Goal: Task Accomplishment & Management: Manage account settings

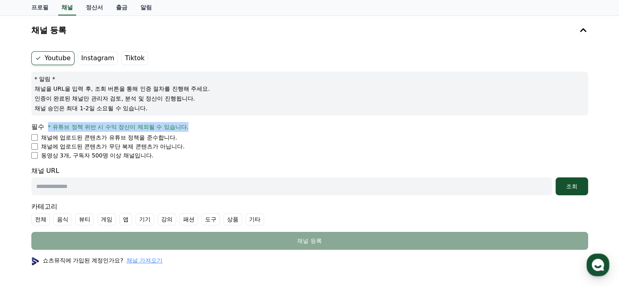
click at [119, 164] on form "Youtube Instagram Tiktok * 알림 * 채널을 URL을 입력 후, 조회 버튼을 통해 인증 절차를 진행해 주세요. 인증이 완료…" at bounding box center [309, 150] width 557 height 199
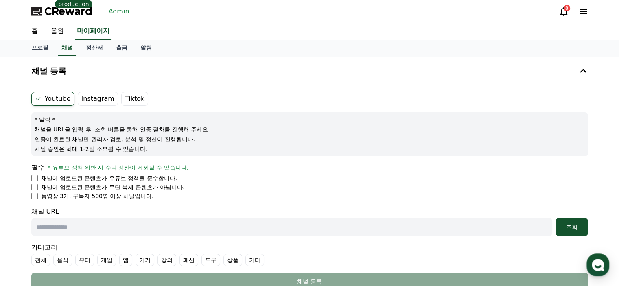
click at [61, 14] on span "CReward" at bounding box center [68, 11] width 48 height 13
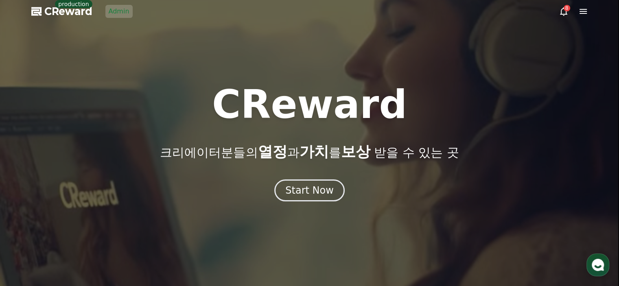
click at [113, 13] on link "Admin" at bounding box center [118, 11] width 27 height 13
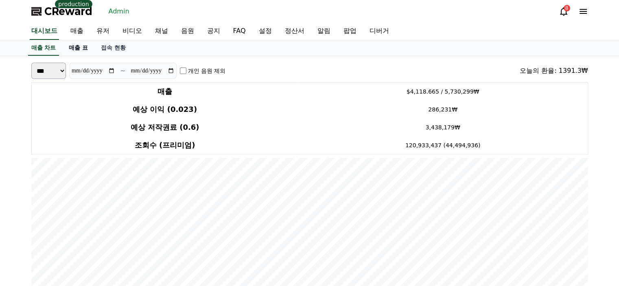
click at [75, 49] on link "매출 표" at bounding box center [78, 47] width 32 height 15
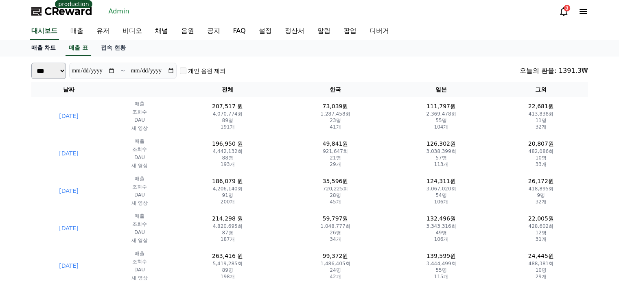
click at [41, 47] on link "매출 차트" at bounding box center [44, 47] width 38 height 15
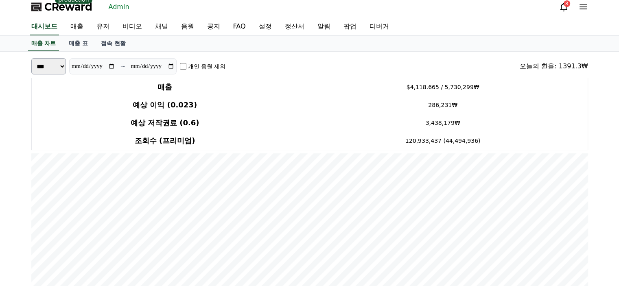
scroll to position [2, 0]
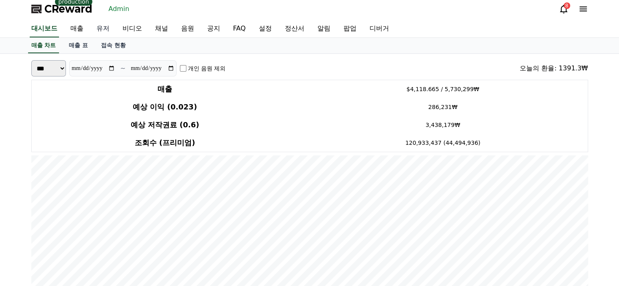
click at [101, 29] on link "유저" at bounding box center [103, 28] width 26 height 17
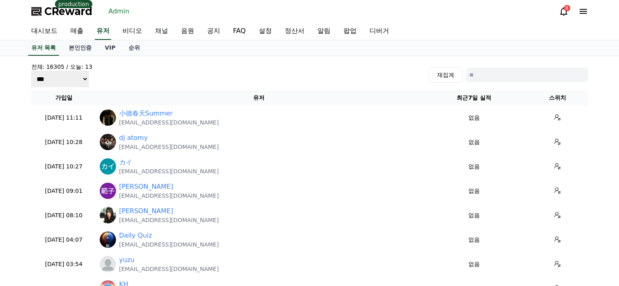
click at [160, 30] on link "채널" at bounding box center [162, 31] width 26 height 17
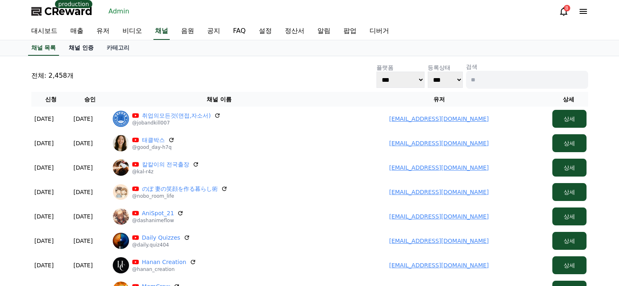
click at [79, 51] on link "채널 인증" at bounding box center [81, 47] width 38 height 15
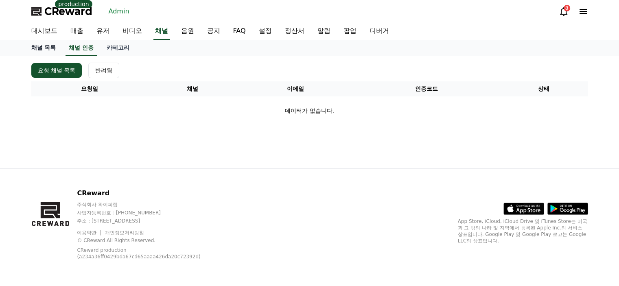
click at [46, 47] on link "채널 목록" at bounding box center [44, 47] width 38 height 15
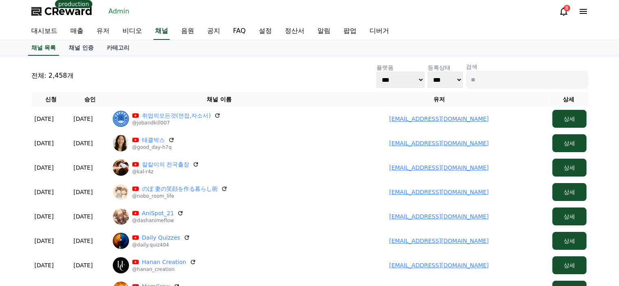
click at [106, 31] on link "유저" at bounding box center [103, 31] width 26 height 17
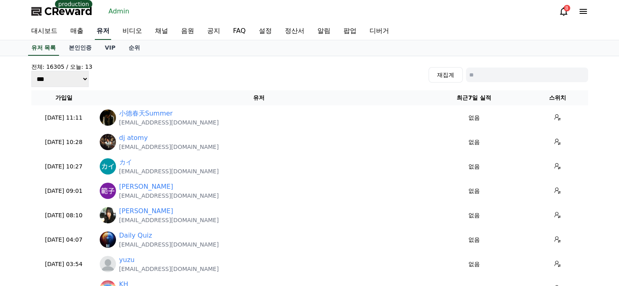
click at [107, 34] on link "유저" at bounding box center [103, 31] width 16 height 17
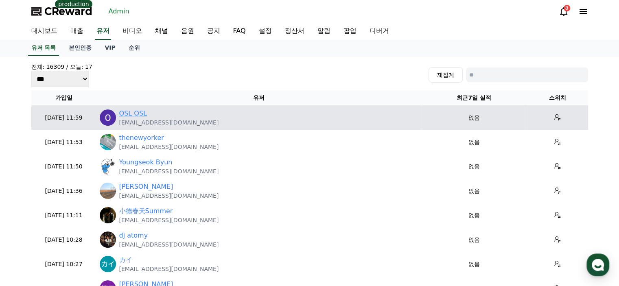
click at [125, 113] on link "OSL OSL" at bounding box center [133, 114] width 28 height 10
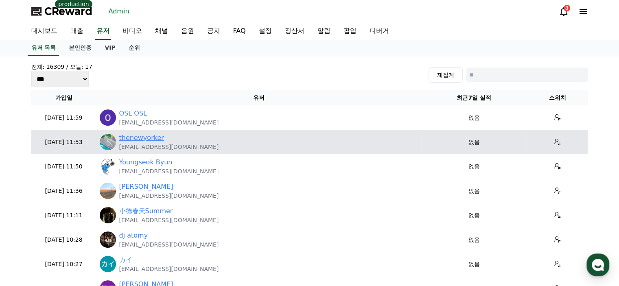
click at [147, 137] on link "thenewyorker" at bounding box center [141, 138] width 45 height 10
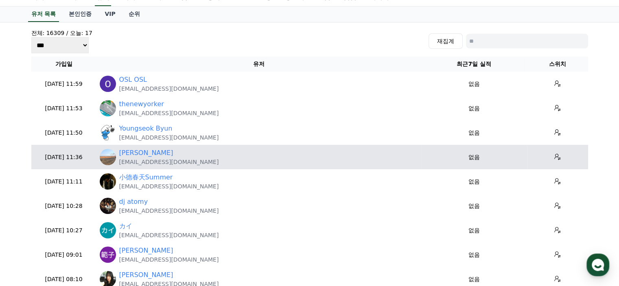
scroll to position [81, 0]
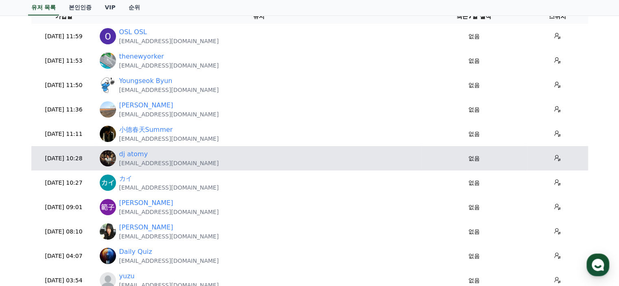
click at [137, 159] on p "djatomy@gmail.com" at bounding box center [169, 163] width 100 height 8
click at [137, 157] on link "dj atomy" at bounding box center [133, 154] width 29 height 10
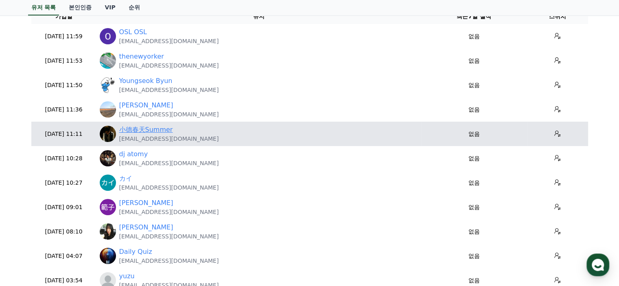
click at [147, 128] on link "小德春天Summer" at bounding box center [146, 130] width 54 height 10
drag, startPoint x: 175, startPoint y: 140, endPoint x: 119, endPoint y: 140, distance: 55.4
click at [119, 140] on div "小德春天Summer auq779@gmail.com" at bounding box center [259, 134] width 318 height 18
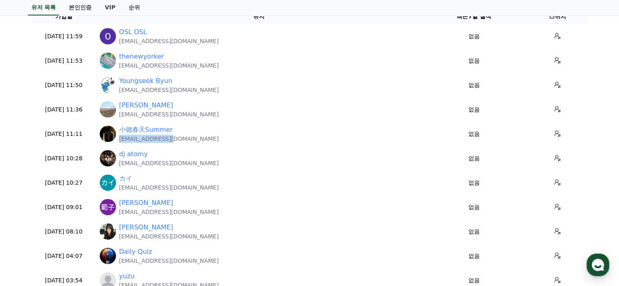
copy p "auq779@gmail.com"
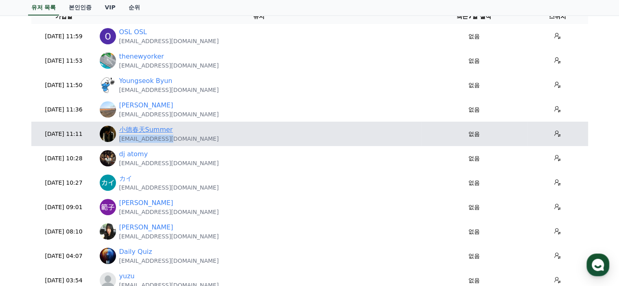
click at [151, 131] on link "小德春天Summer" at bounding box center [146, 130] width 54 height 10
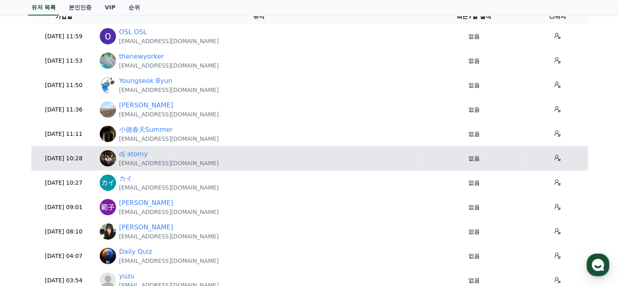
click at [161, 165] on p "djatomy@gmail.com" at bounding box center [169, 163] width 100 height 8
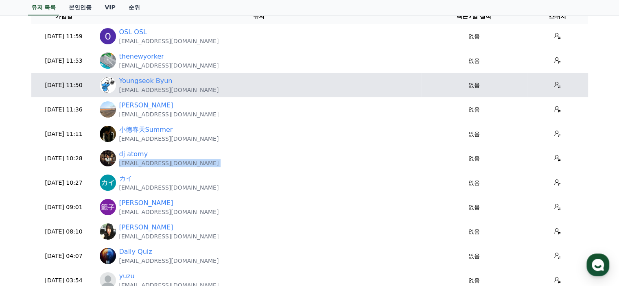
copy tr "djatomy@gmail.com"
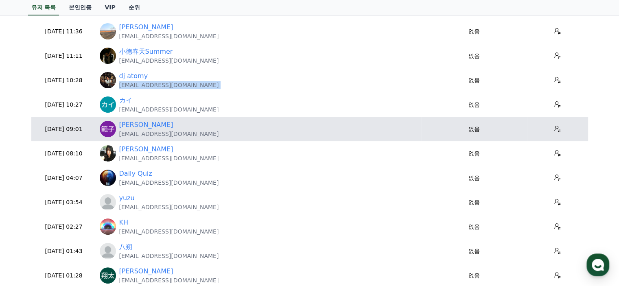
scroll to position [163, 0]
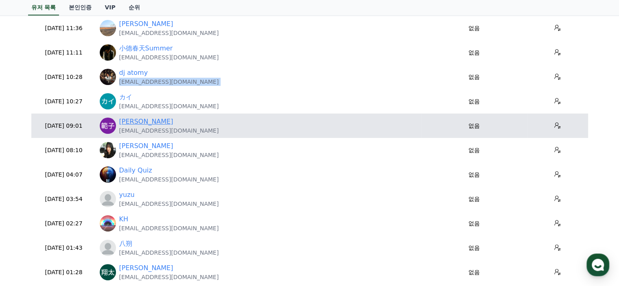
click at [134, 122] on link "斉藤範子" at bounding box center [146, 122] width 54 height 10
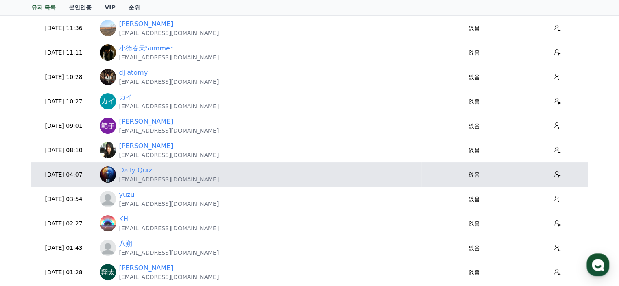
click at [130, 183] on td "Daily Quiz dailyquiz404@gmail.com" at bounding box center [259, 174] width 325 height 24
click at [130, 183] on p "dailyquiz404@gmail.com" at bounding box center [169, 180] width 100 height 8
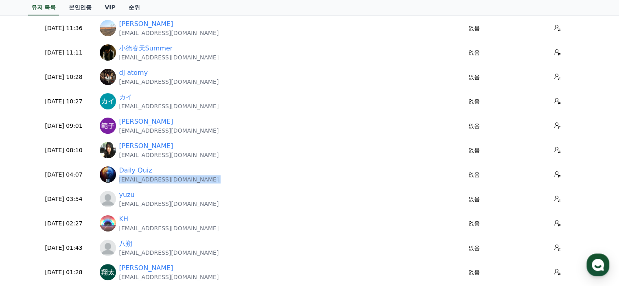
copy tr "dailyquiz404@gmail.com"
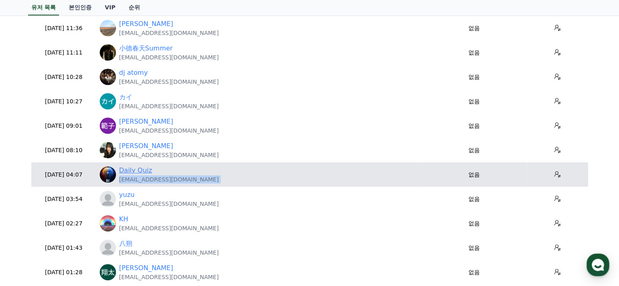
click at [145, 171] on link "Daily Quiz" at bounding box center [135, 171] width 33 height 10
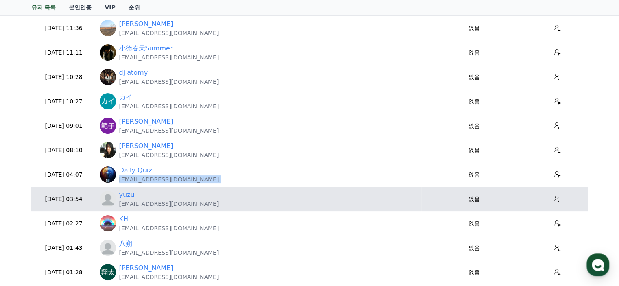
scroll to position [204, 0]
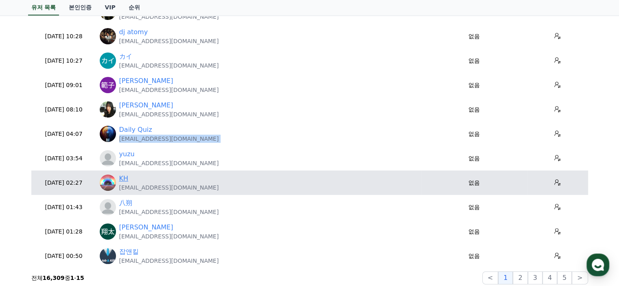
click at [121, 178] on link "KH" at bounding box center [123, 179] width 9 height 10
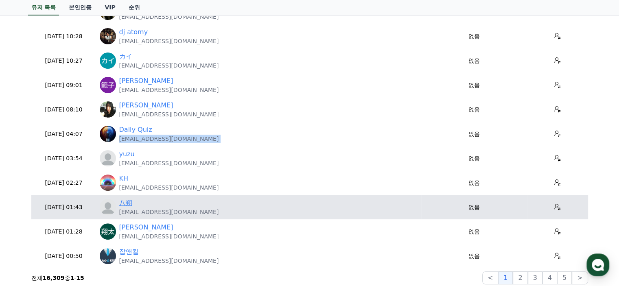
click at [125, 206] on link "八朔" at bounding box center [125, 203] width 13 height 10
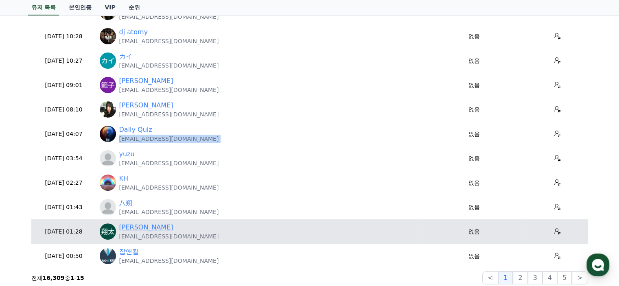
click at [137, 228] on link "草刈翔太" at bounding box center [146, 228] width 54 height 10
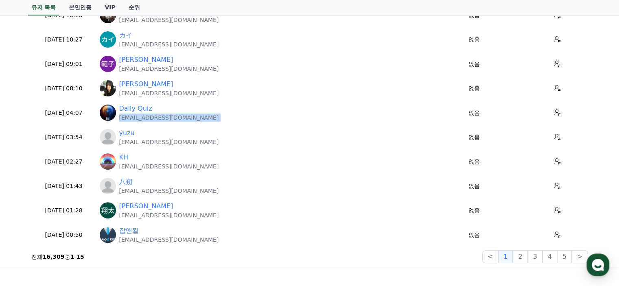
scroll to position [244, 0]
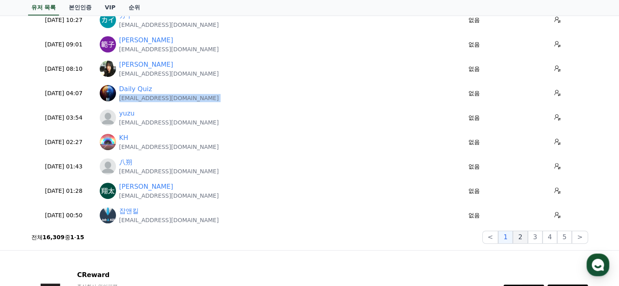
click at [528, 236] on button "2" at bounding box center [535, 237] width 15 height 13
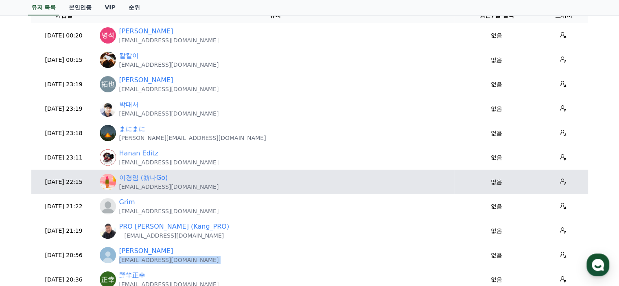
scroll to position [41, 0]
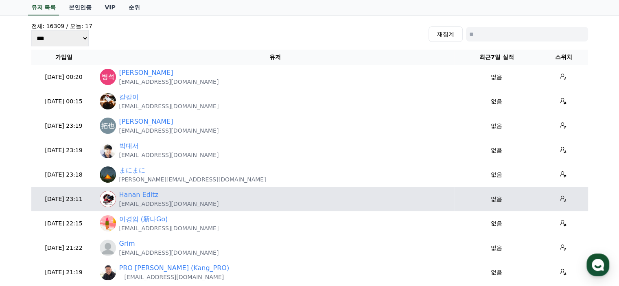
click at [139, 200] on p "editingshow0987@gmail.com" at bounding box center [169, 204] width 100 height 8
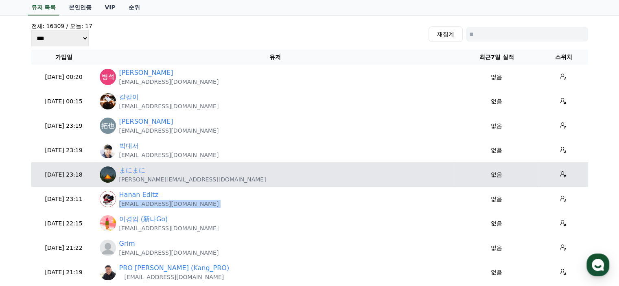
copy tr "editingshow0987@gmail.com"
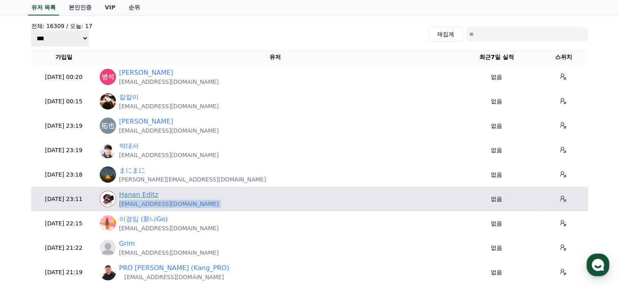
click at [137, 196] on link "Hanan Editz" at bounding box center [138, 195] width 39 height 10
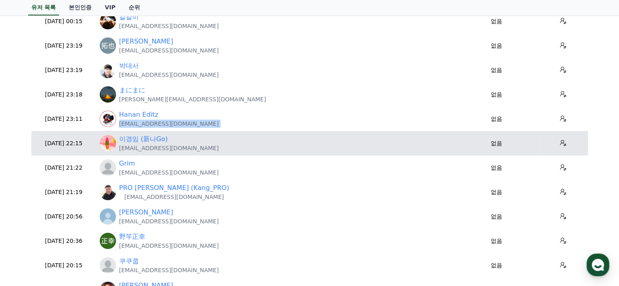
scroll to position [122, 0]
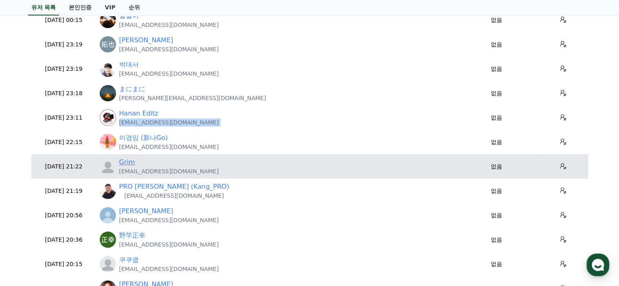
click at [131, 160] on link "Grim" at bounding box center [127, 163] width 16 height 10
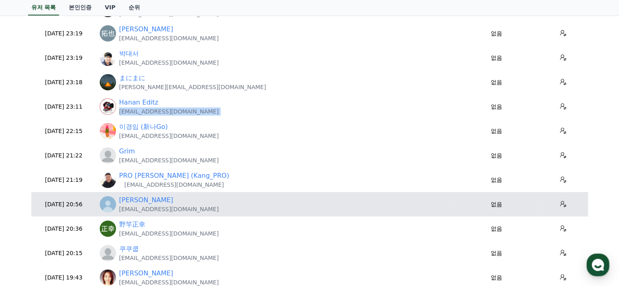
scroll to position [163, 0]
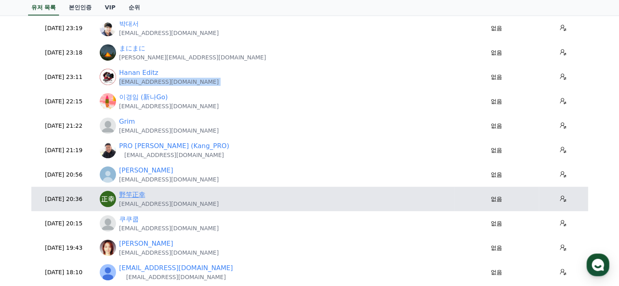
click at [136, 195] on link "野竿正幸" at bounding box center [132, 195] width 26 height 10
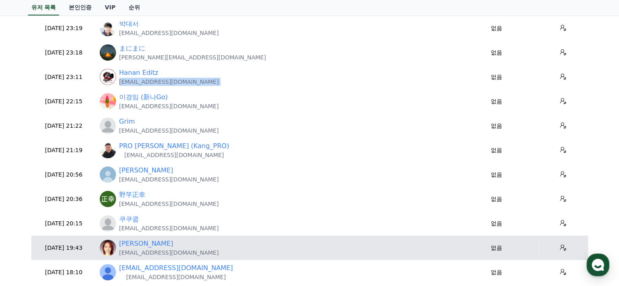
scroll to position [204, 0]
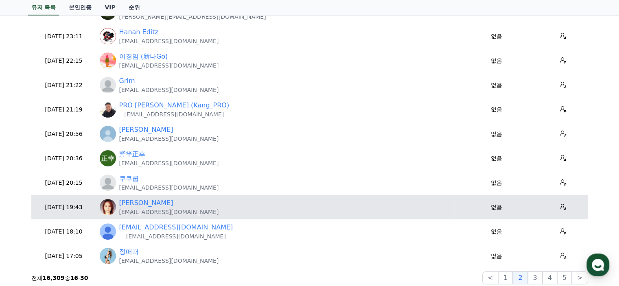
click at [141, 208] on p "nicerhie77@gmail.com" at bounding box center [169, 212] width 100 height 8
click at [141, 203] on link "Bella Rhie" at bounding box center [146, 203] width 54 height 10
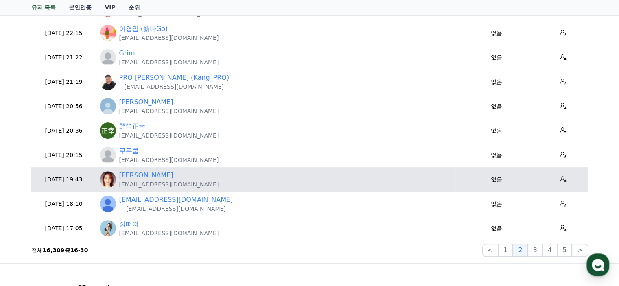
scroll to position [244, 0]
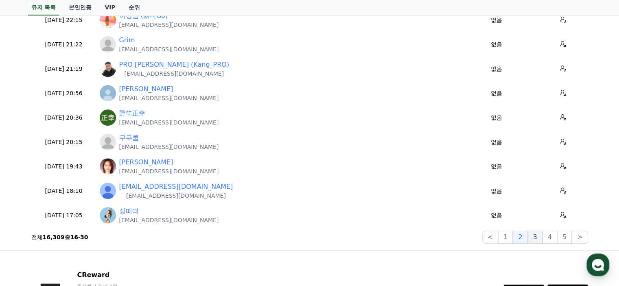
click at [557, 236] on button "3" at bounding box center [564, 237] width 15 height 13
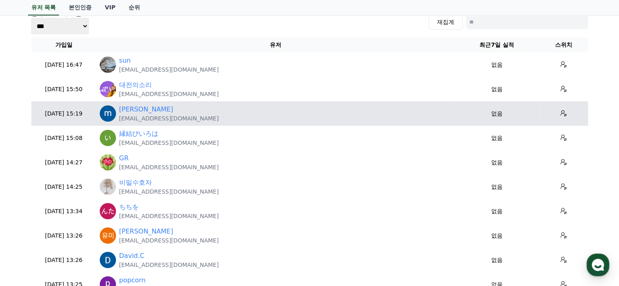
scroll to position [41, 0]
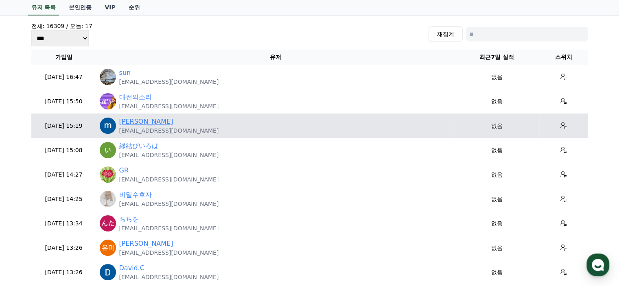
click at [148, 121] on link "moses Ebibi" at bounding box center [146, 122] width 54 height 10
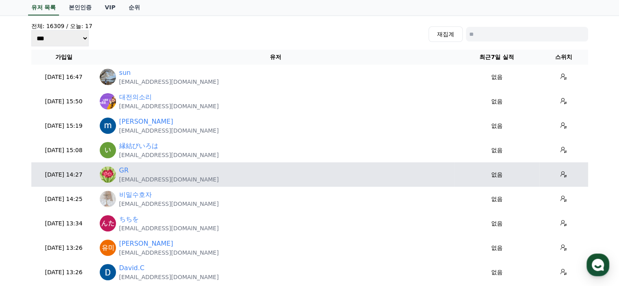
click at [147, 178] on p "sejongkoredugrace@gmail.com" at bounding box center [169, 180] width 100 height 8
copy tr "sejongkoredugrace@gmail.com"
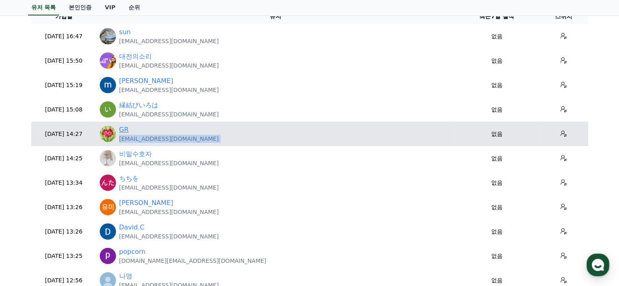
click at [125, 126] on link "GR" at bounding box center [124, 130] width 10 height 10
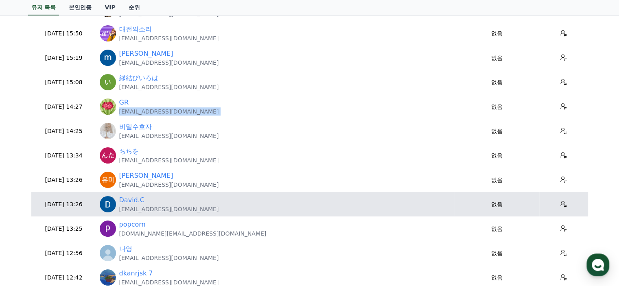
scroll to position [122, 0]
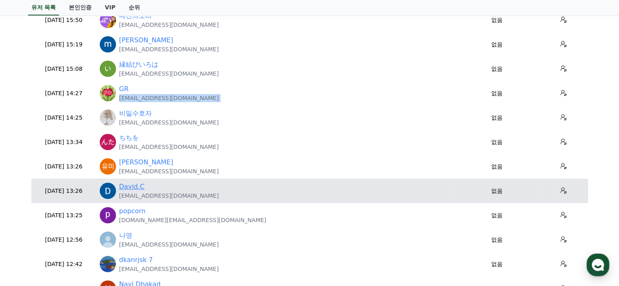
click at [126, 186] on link "David.C" at bounding box center [131, 187] width 25 height 10
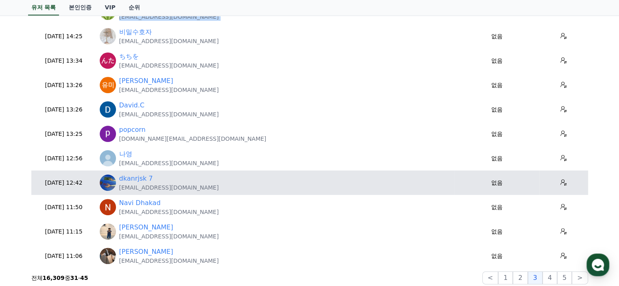
scroll to position [244, 0]
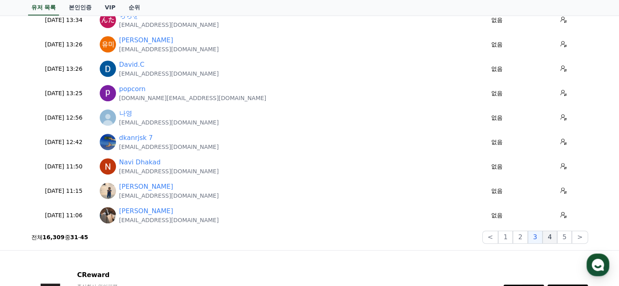
click at [553, 241] on button "4" at bounding box center [550, 237] width 15 height 13
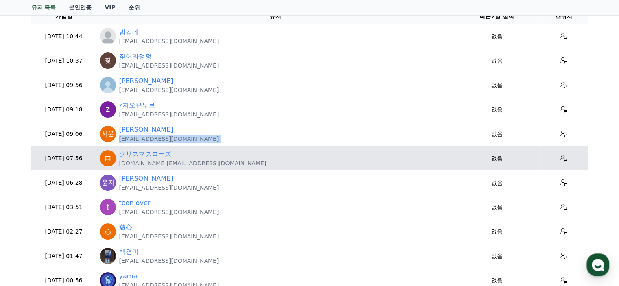
scroll to position [122, 0]
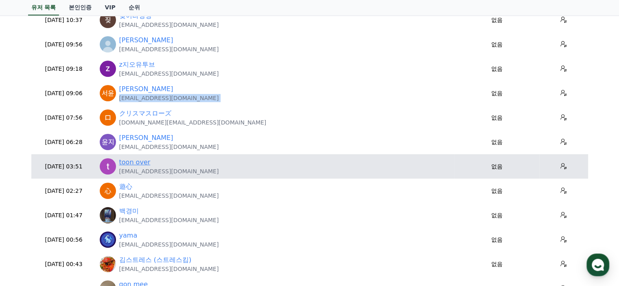
click at [144, 163] on link "toon over" at bounding box center [134, 163] width 31 height 10
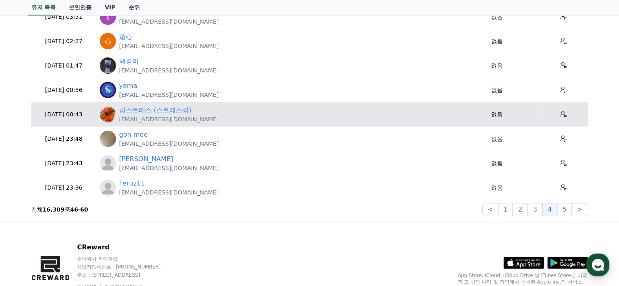
scroll to position [285, 0]
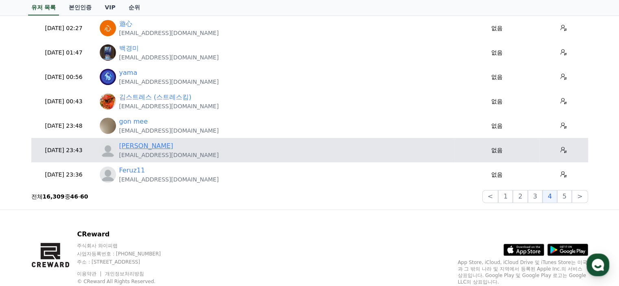
click at [132, 143] on link "Juliyan" at bounding box center [146, 146] width 54 height 10
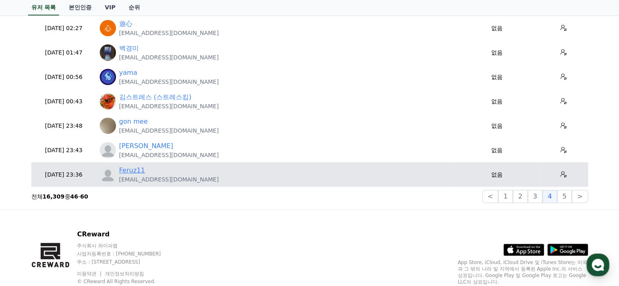
click at [136, 170] on link "Feruz11" at bounding box center [132, 171] width 26 height 10
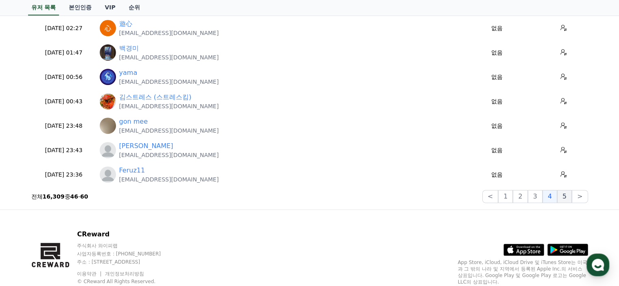
click at [568, 200] on button "5" at bounding box center [564, 196] width 15 height 13
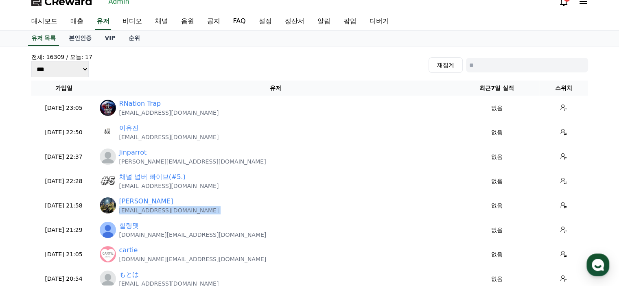
scroll to position [0, 0]
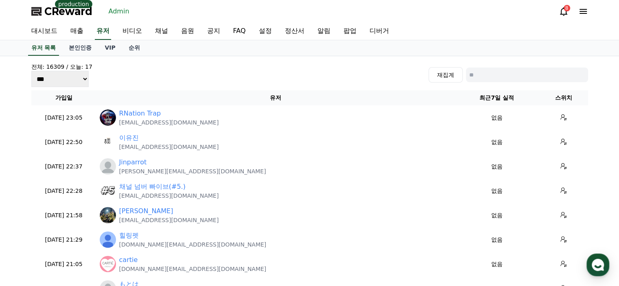
click at [204, 76] on div "전체: 16309 / 오늘: 17 *** *** *** 재집계" at bounding box center [309, 75] width 557 height 24
click at [152, 31] on link "채널" at bounding box center [162, 31] width 26 height 17
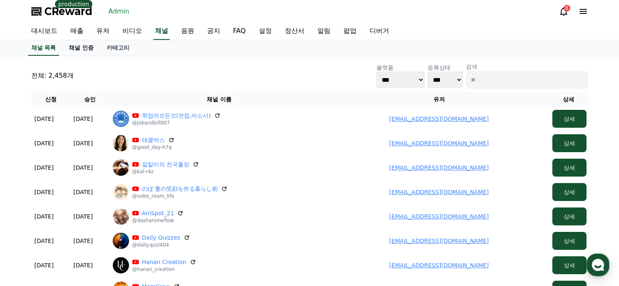
click at [75, 50] on link "채널 인증" at bounding box center [81, 47] width 38 height 15
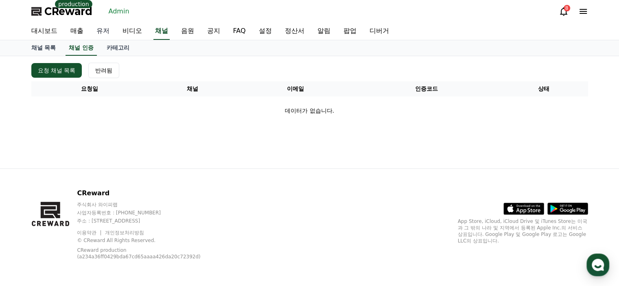
click at [104, 33] on link "유저" at bounding box center [103, 31] width 26 height 17
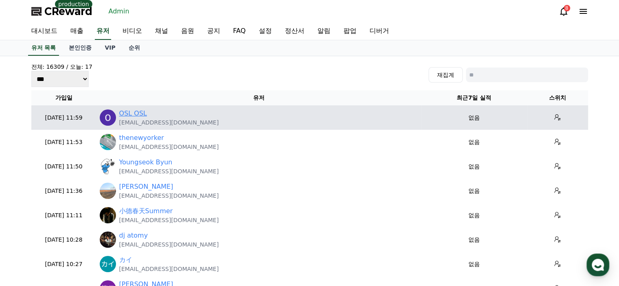
click at [136, 115] on link "OSL OSL" at bounding box center [133, 114] width 28 height 10
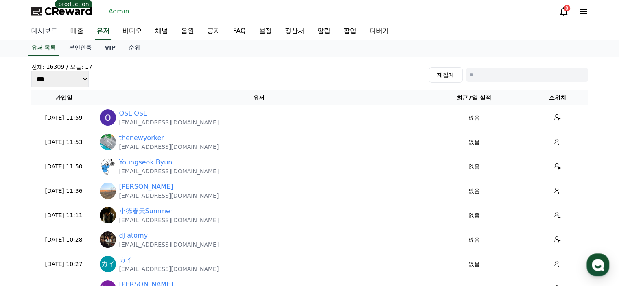
click at [44, 33] on link "대시보드" at bounding box center [44, 31] width 39 height 17
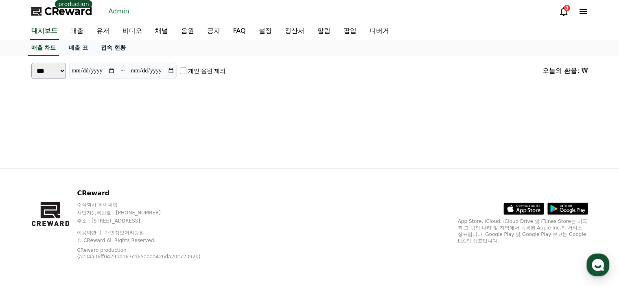
click at [119, 48] on link "접속 현황" at bounding box center [113, 47] width 38 height 15
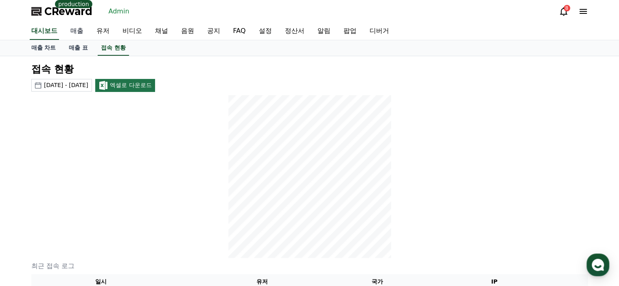
click at [79, 29] on link "매출" at bounding box center [77, 31] width 26 height 17
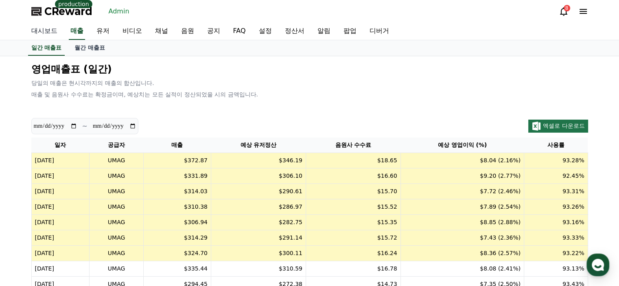
click at [55, 29] on link "대시보드" at bounding box center [44, 31] width 39 height 17
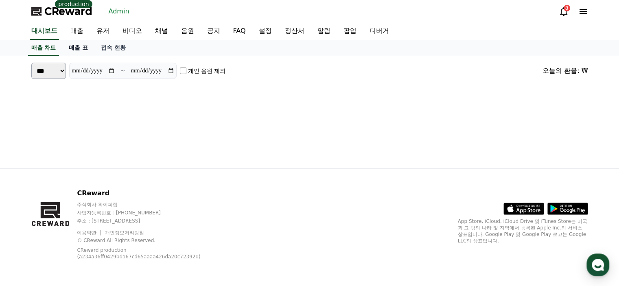
click at [76, 48] on link "매출 표" at bounding box center [78, 47] width 32 height 15
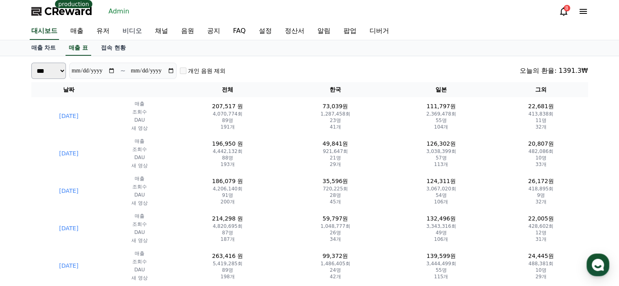
click at [123, 32] on link "비디오" at bounding box center [132, 31] width 33 height 17
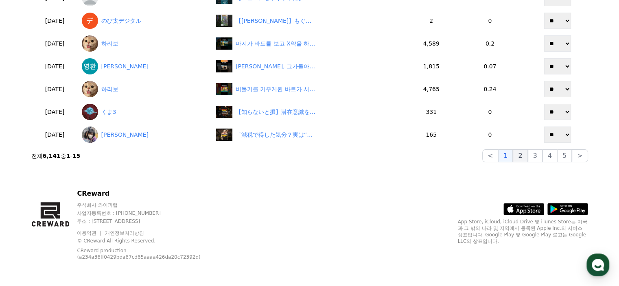
click at [528, 157] on button "2" at bounding box center [535, 155] width 15 height 13
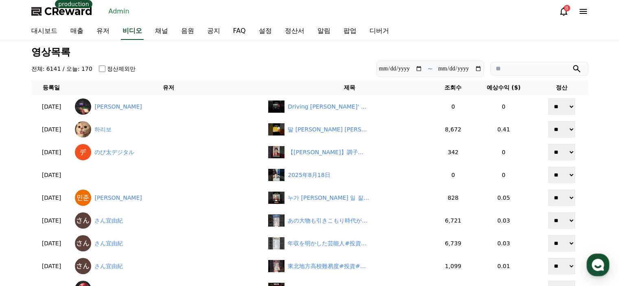
scroll to position [204, 0]
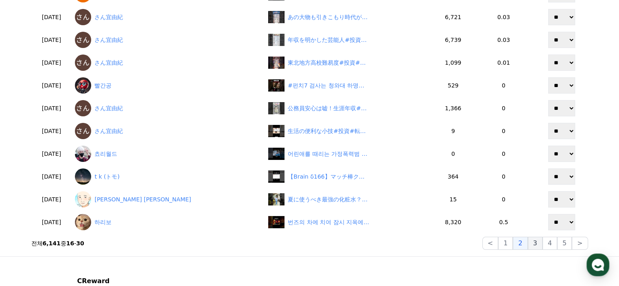
click at [557, 242] on button "3" at bounding box center [564, 243] width 15 height 13
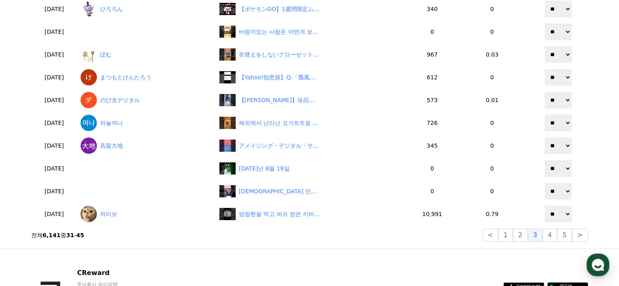
scroll to position [244, 0]
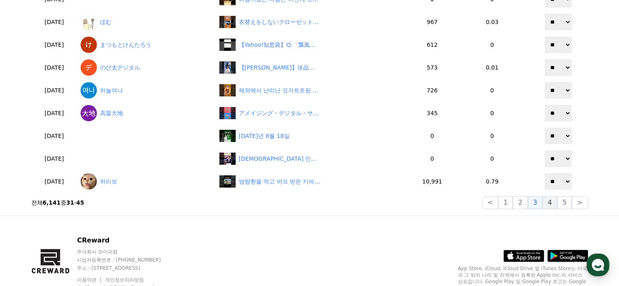
click at [554, 200] on button "4" at bounding box center [550, 202] width 15 height 13
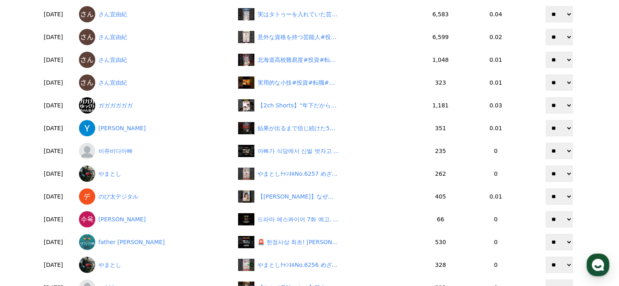
scroll to position [204, 0]
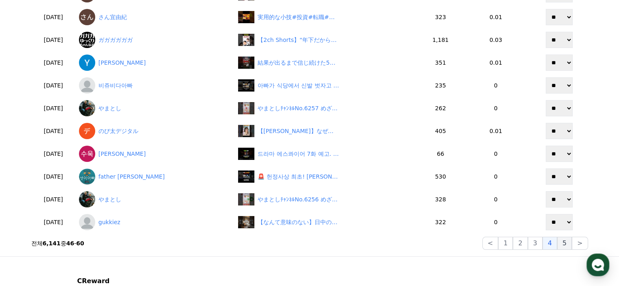
click at [562, 241] on button "5" at bounding box center [564, 243] width 15 height 13
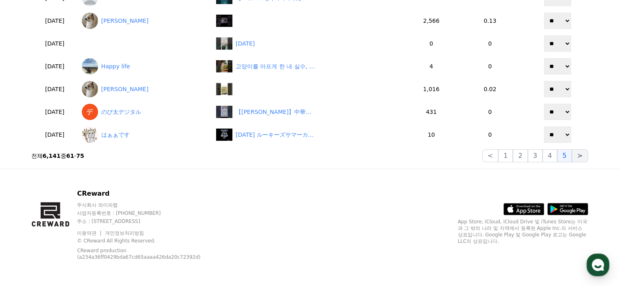
click at [584, 159] on button ">" at bounding box center [580, 155] width 16 height 13
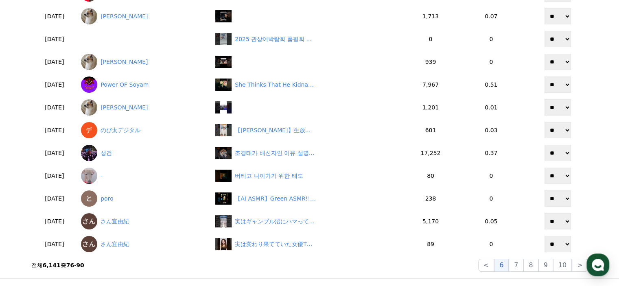
scroll to position [250, 0]
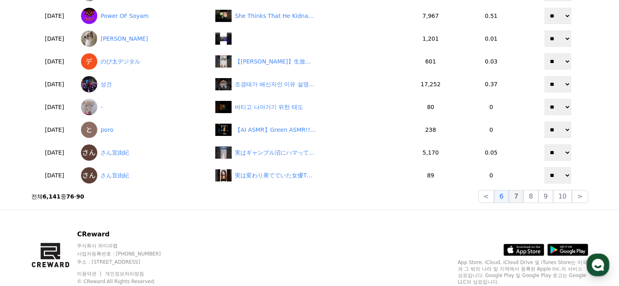
click at [524, 196] on button "7" at bounding box center [531, 196] width 15 height 13
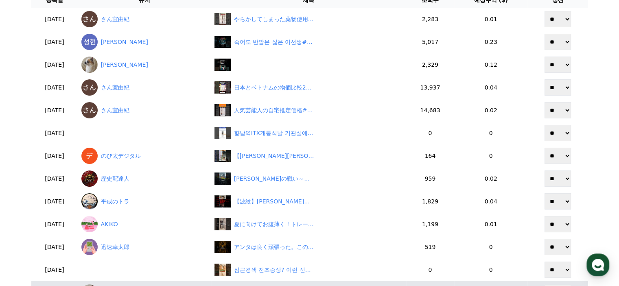
scroll to position [169, 0]
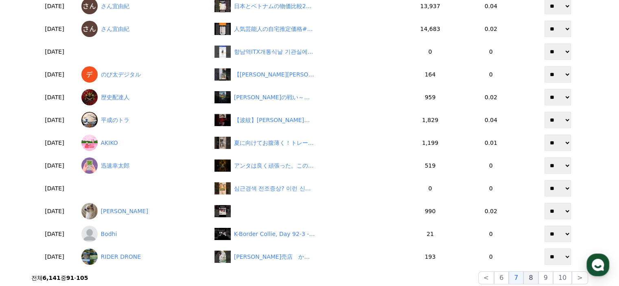
click at [553, 280] on button "8" at bounding box center [562, 278] width 19 height 13
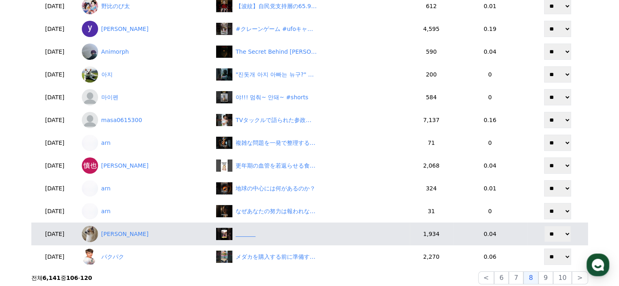
scroll to position [88, 0]
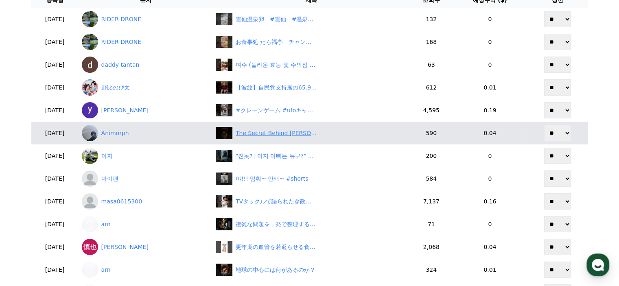
click at [287, 135] on div "The Secret Behind Urahara's Disappearance #bleach #animeanalysis #shorts" at bounding box center [276, 133] width 81 height 9
click at [133, 130] on link "Animorph" at bounding box center [146, 133] width 128 height 16
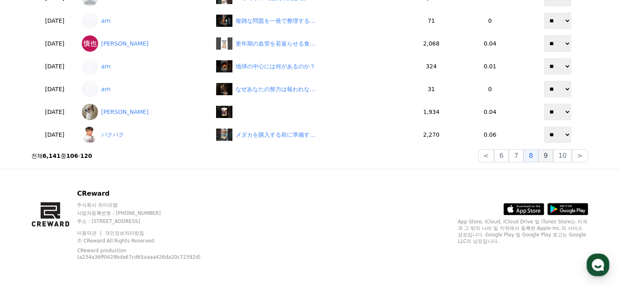
click at [551, 155] on button "9" at bounding box center [546, 155] width 15 height 13
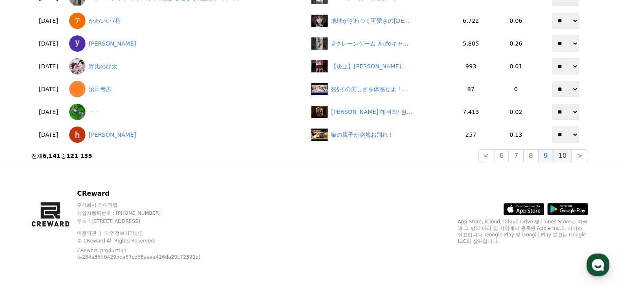
click at [561, 158] on button "10" at bounding box center [562, 155] width 19 height 13
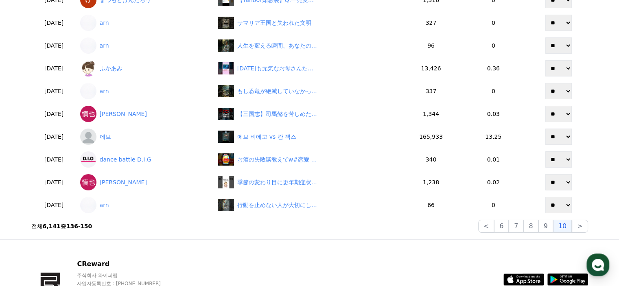
scroll to position [285, 0]
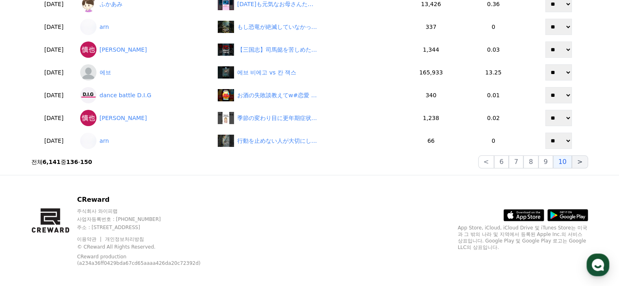
click at [583, 162] on button ">" at bounding box center [580, 162] width 16 height 13
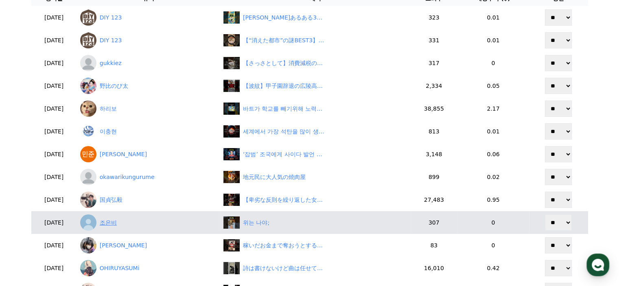
scroll to position [204, 0]
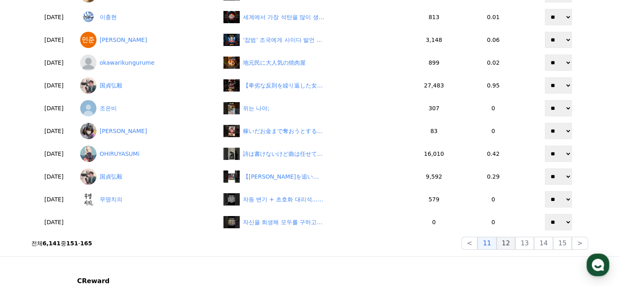
click at [516, 243] on button "12" at bounding box center [525, 243] width 19 height 13
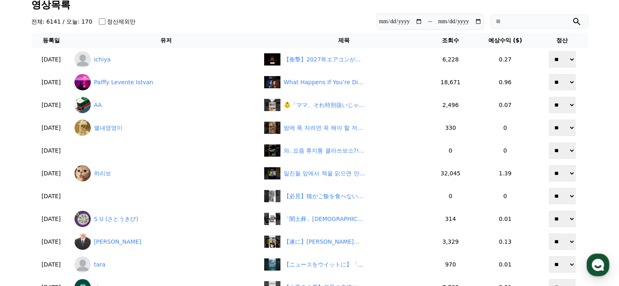
scroll to position [41, 0]
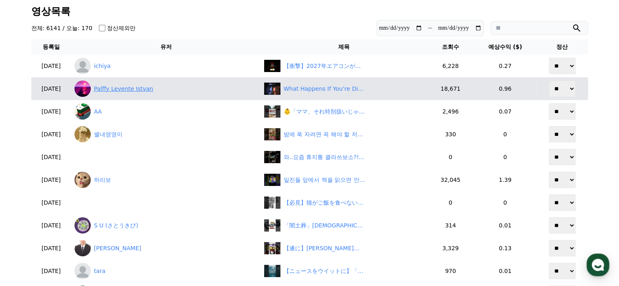
click at [132, 84] on link "Palffy Levente Istvan" at bounding box center [166, 89] width 183 height 16
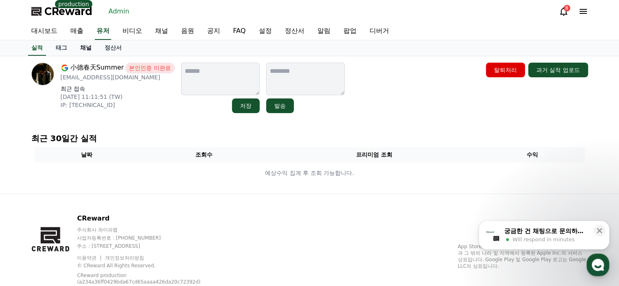
click at [90, 47] on link "채널" at bounding box center [86, 47] width 24 height 15
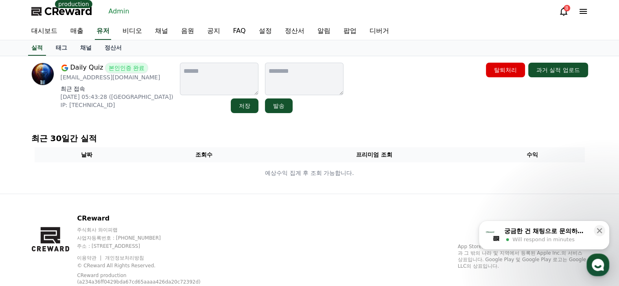
click at [148, 108] on div "Daily Quiz 본인인증 완료 dailyquiz404@gmail.com 최근 접속 2025-08-20 05:43:28 (CA) IP: 16…" at bounding box center [187, 88] width 312 height 50
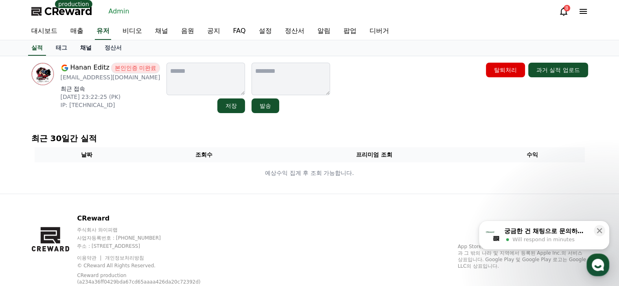
click at [89, 49] on link "채널" at bounding box center [86, 47] width 24 height 15
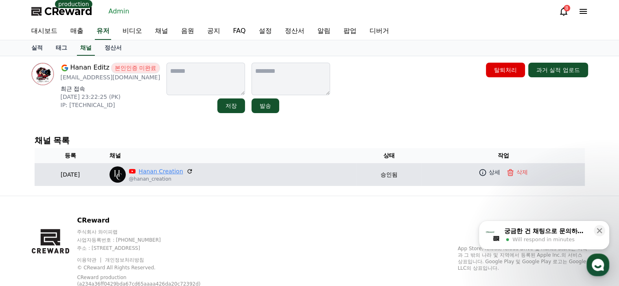
click at [177, 170] on link "Hanan Creation" at bounding box center [161, 171] width 44 height 9
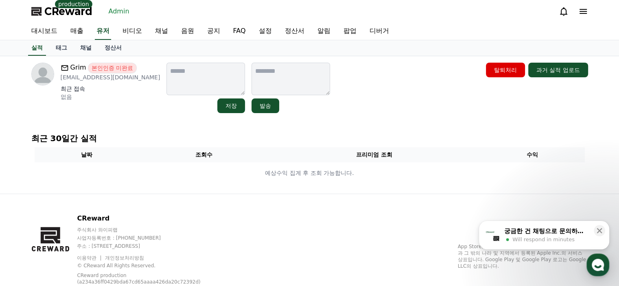
click at [99, 79] on p "[EMAIL_ADDRESS][DOMAIN_NAME]" at bounding box center [111, 77] width 100 height 8
copy div "[EMAIL_ADDRESS][DOMAIN_NAME]"
click at [88, 50] on link "채널" at bounding box center [86, 47] width 24 height 15
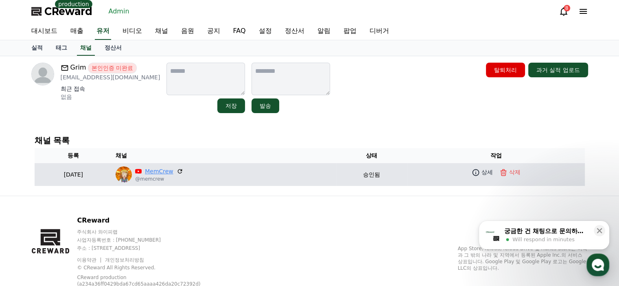
click at [173, 171] on link "MemCrew" at bounding box center [159, 171] width 29 height 9
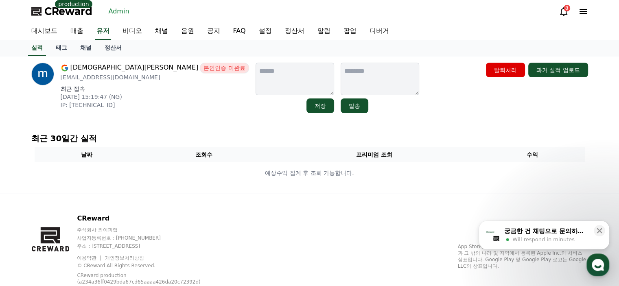
click at [86, 75] on p "mosesebibi3@gmail.com" at bounding box center [155, 77] width 189 height 8
copy div "mosesebibi3@gmail.com"
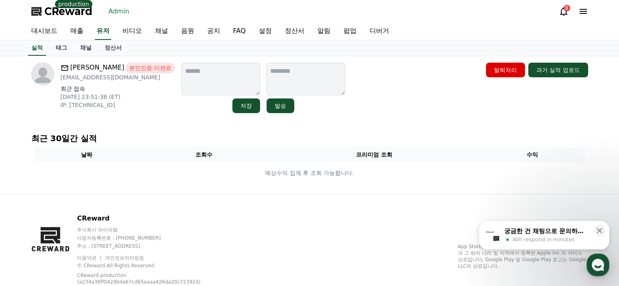
click at [125, 78] on p "[EMAIL_ADDRESS][DOMAIN_NAME]" at bounding box center [118, 77] width 114 height 8
copy div "Munajashkur@gmail.com"
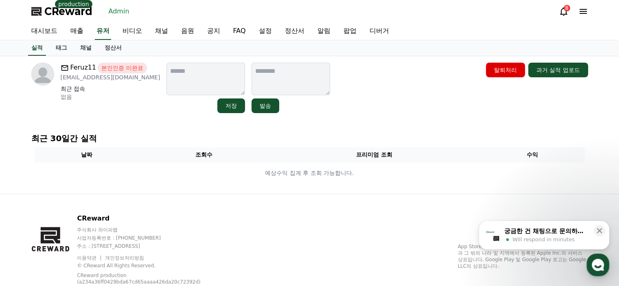
click at [93, 78] on p "[EMAIL_ADDRESS][DOMAIN_NAME]" at bounding box center [111, 77] width 100 height 8
click at [93, 78] on p "fetikidu10@gmail.com" at bounding box center [111, 77] width 100 height 8
copy div "fetikidu10@gmail.com"
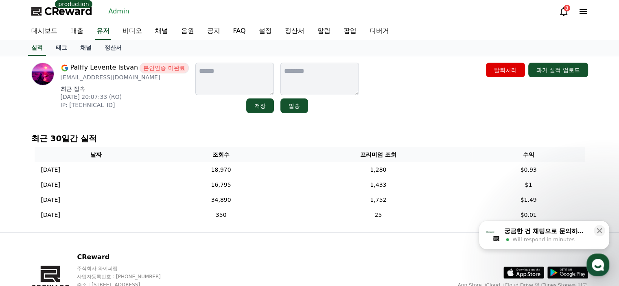
click at [137, 127] on div "Palffy Levente Istvan 본인인증 미완료 [EMAIL_ADDRESS][DOMAIN_NAME] 최근 접속 [DATE] 20:07:…" at bounding box center [310, 144] width 570 height 176
click at [81, 47] on link "채널" at bounding box center [86, 47] width 24 height 15
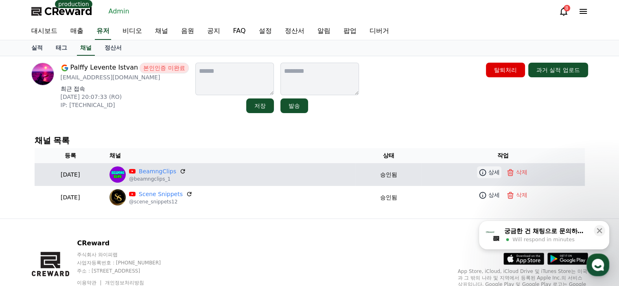
click at [485, 172] on icon at bounding box center [483, 172] width 7 height 7
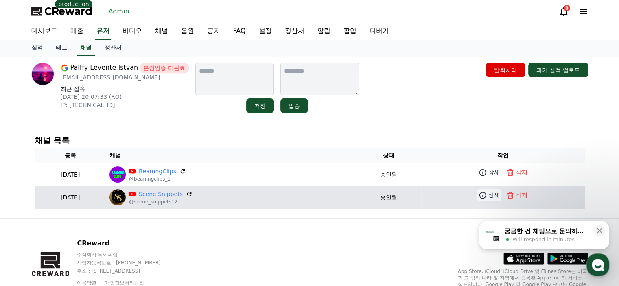
click at [486, 194] on icon at bounding box center [483, 195] width 8 height 8
click at [180, 194] on link "Scene Snippets" at bounding box center [161, 194] width 44 height 9
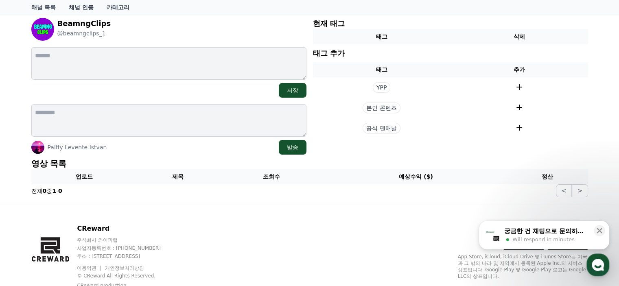
scroll to position [13, 0]
